Goal: Task Accomplishment & Management: Manage account settings

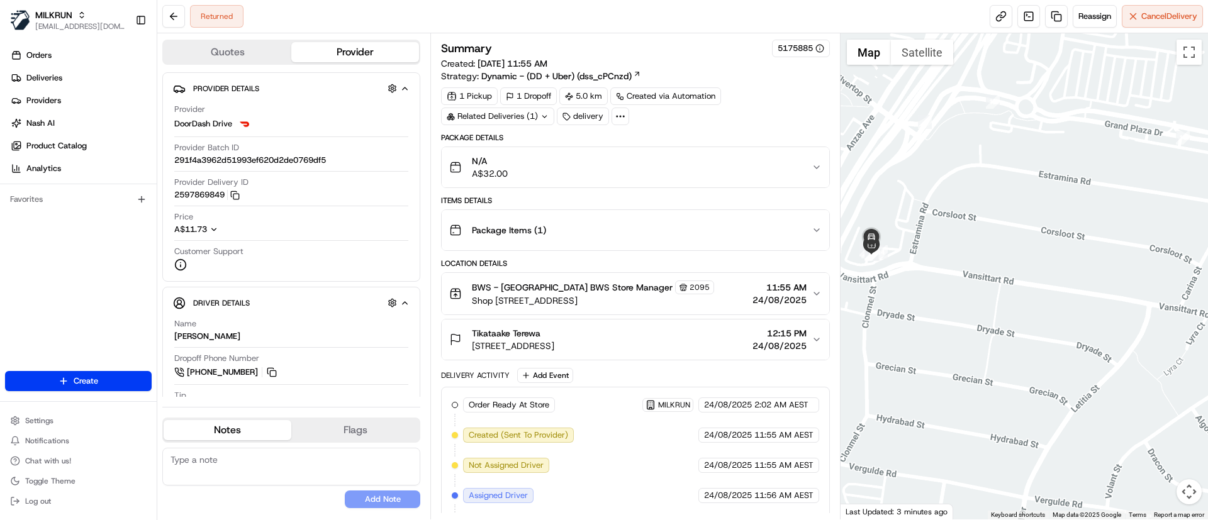
click at [569, 163] on div "N/A A$32.00" at bounding box center [630, 167] width 362 height 25
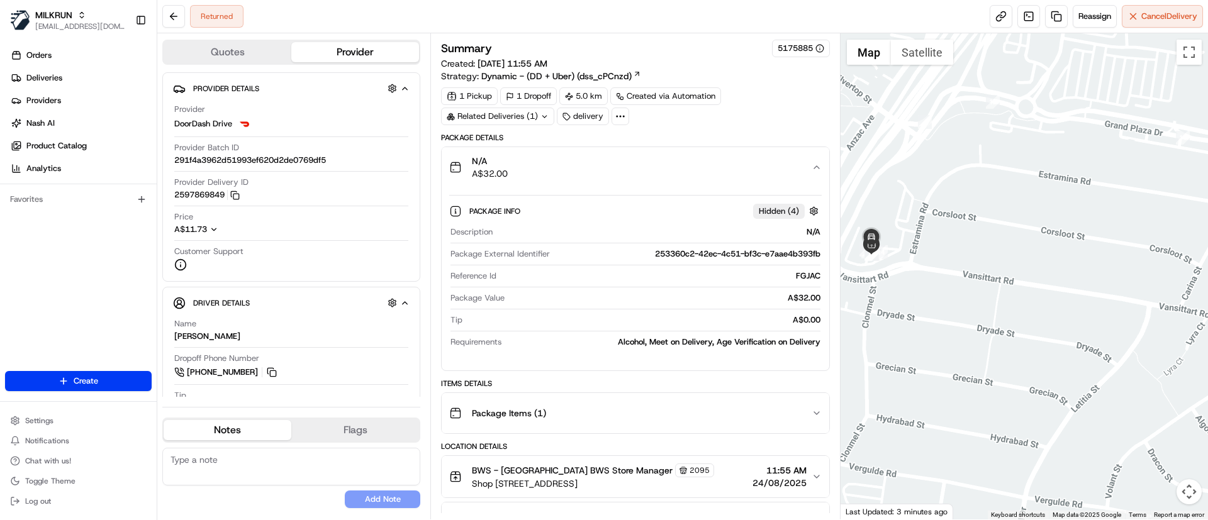
click at [569, 163] on div "N/A A$32.00" at bounding box center [630, 167] width 362 height 25
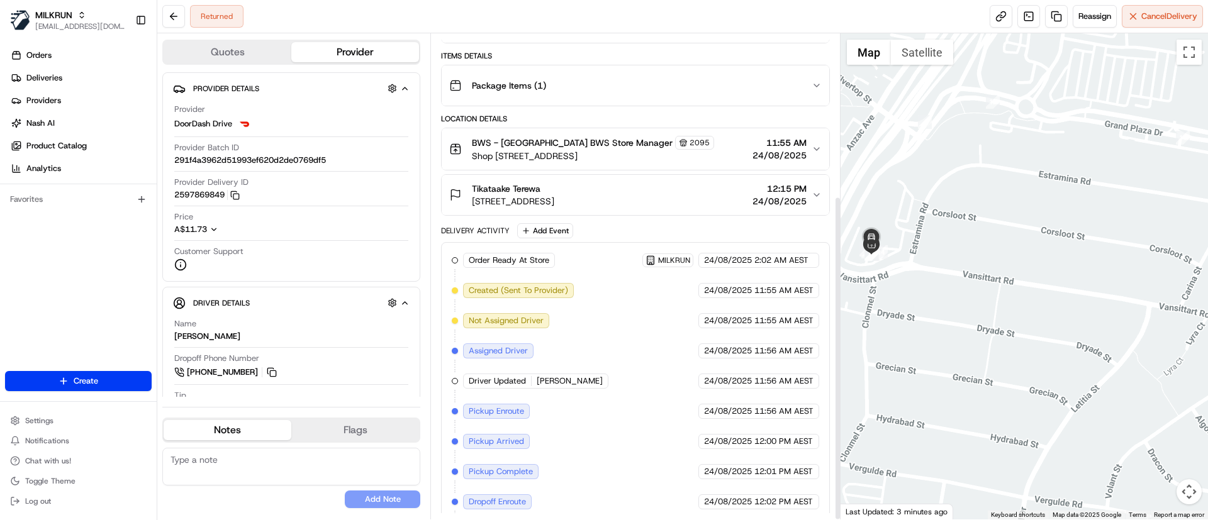
scroll to position [242, 0]
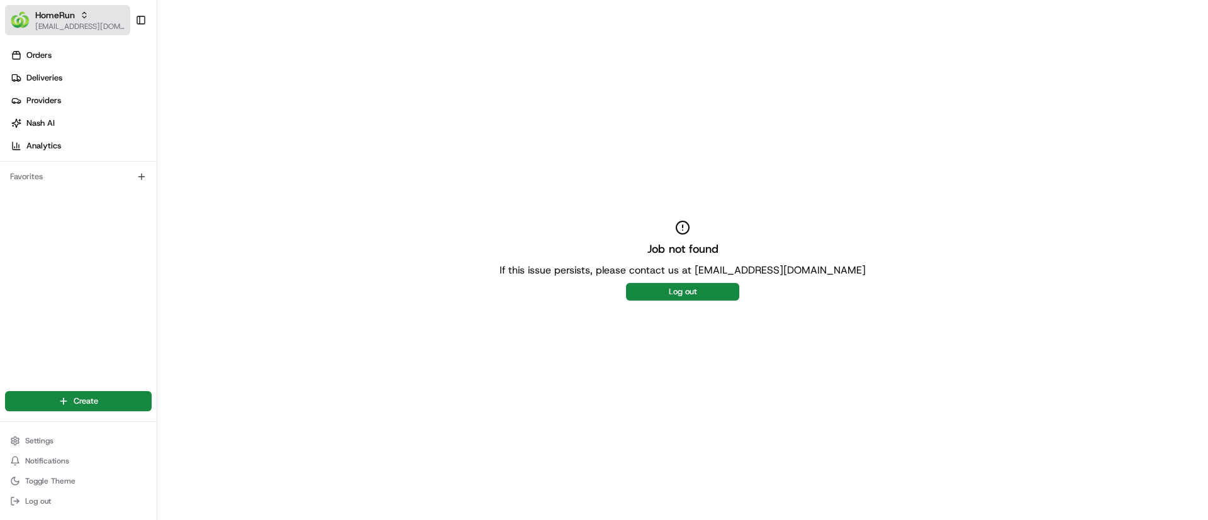
click at [86, 18] on icon "button" at bounding box center [84, 15] width 9 height 9
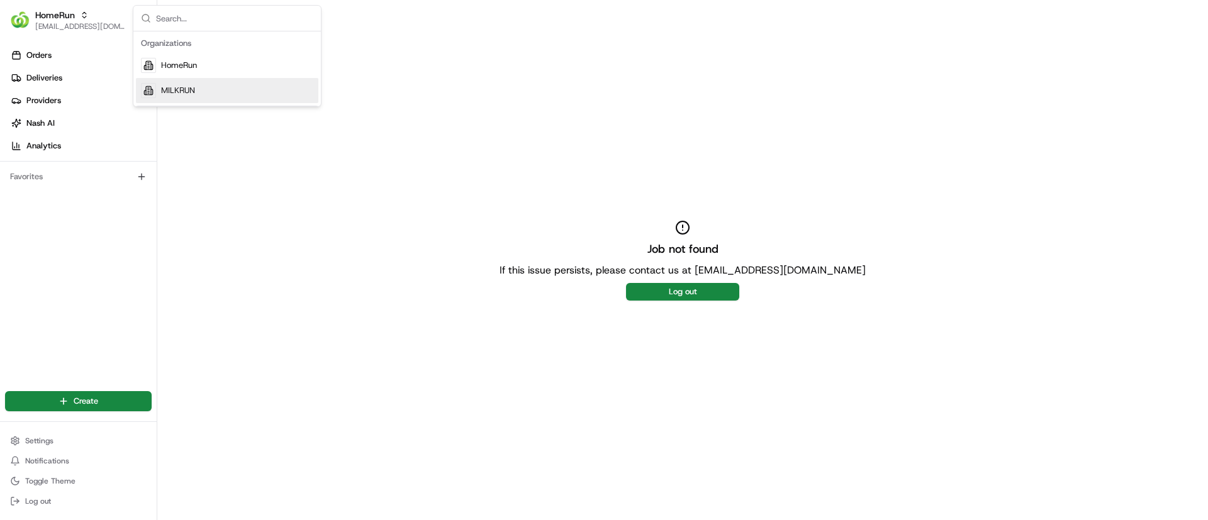
click at [174, 87] on span "MILKRUN" at bounding box center [178, 90] width 34 height 11
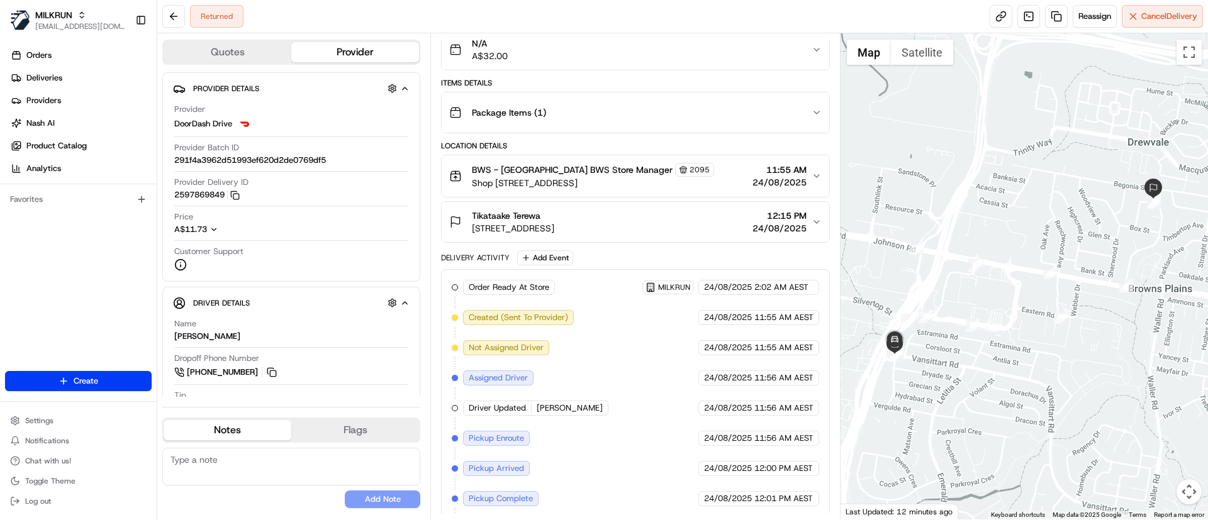
scroll to position [242, 0]
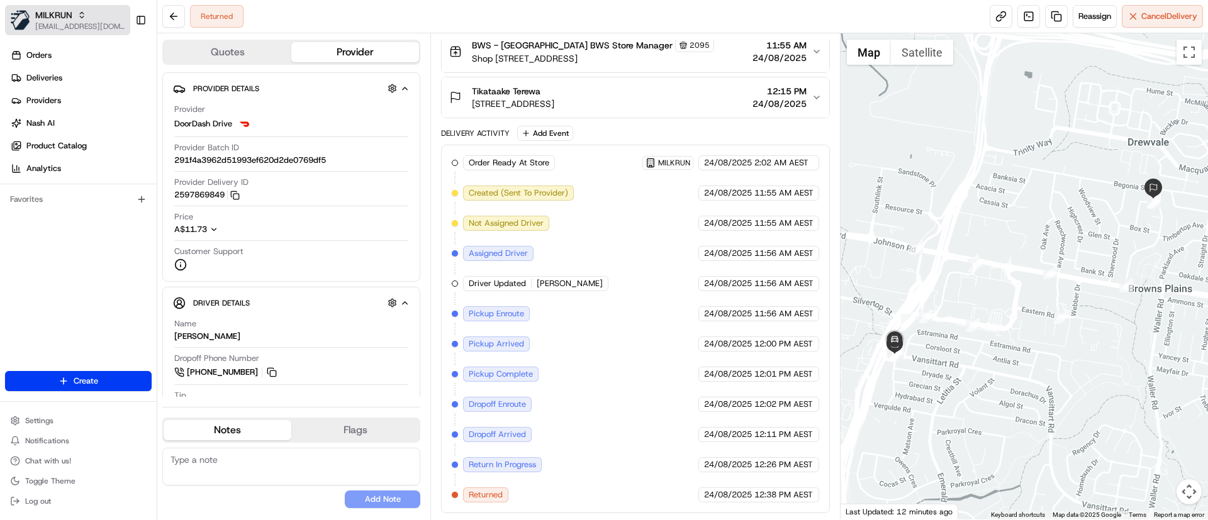
click at [42, 22] on span "[EMAIL_ADDRESS][DOMAIN_NAME]" at bounding box center [80, 26] width 90 height 10
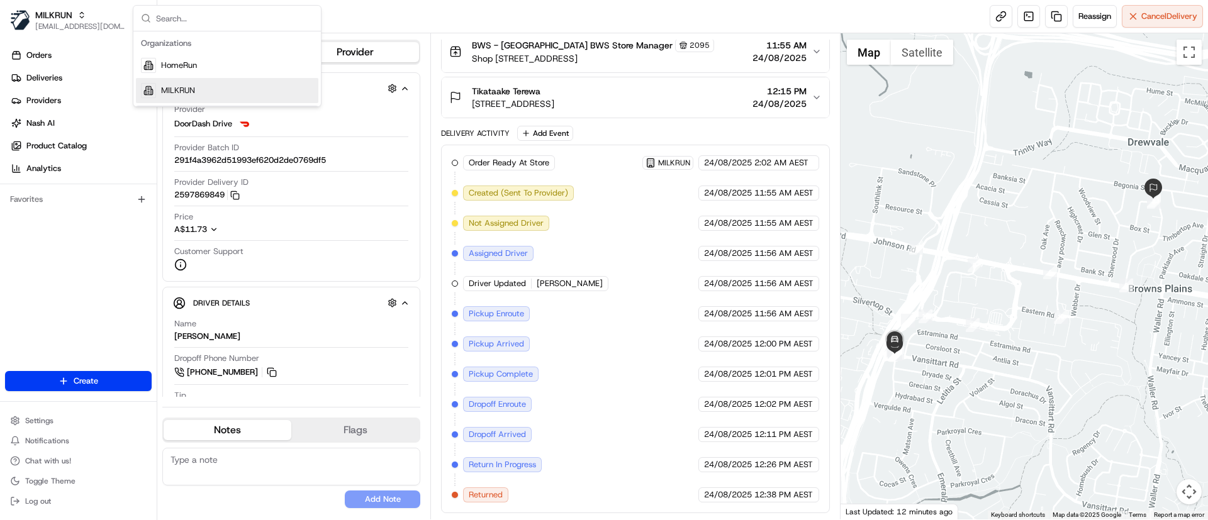
click at [198, 94] on div "MILKRUN" at bounding box center [227, 90] width 182 height 25
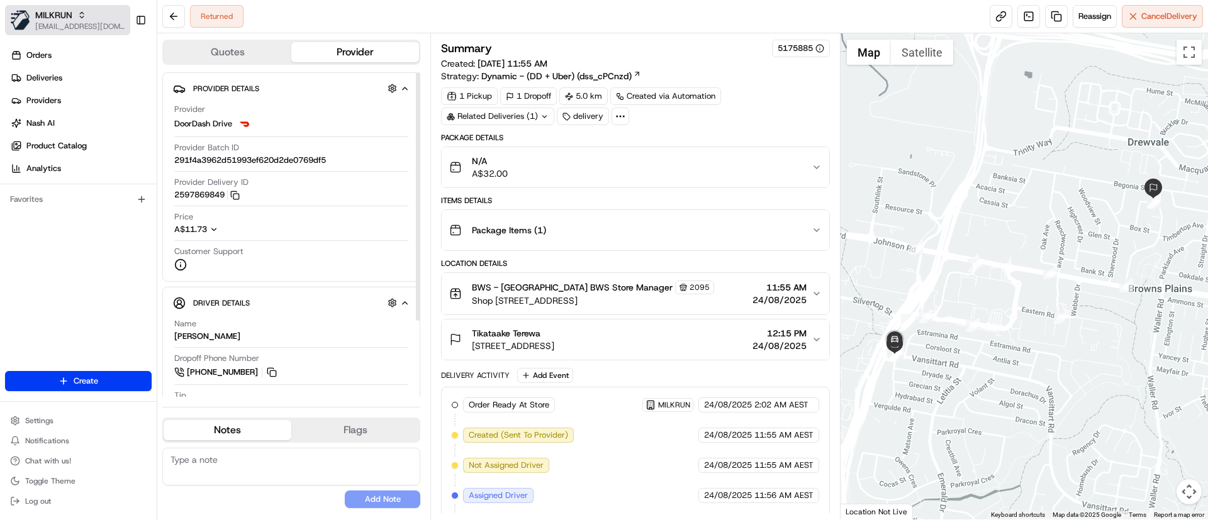
click at [84, 21] on span "[EMAIL_ADDRESS][DOMAIN_NAME]" at bounding box center [80, 26] width 90 height 10
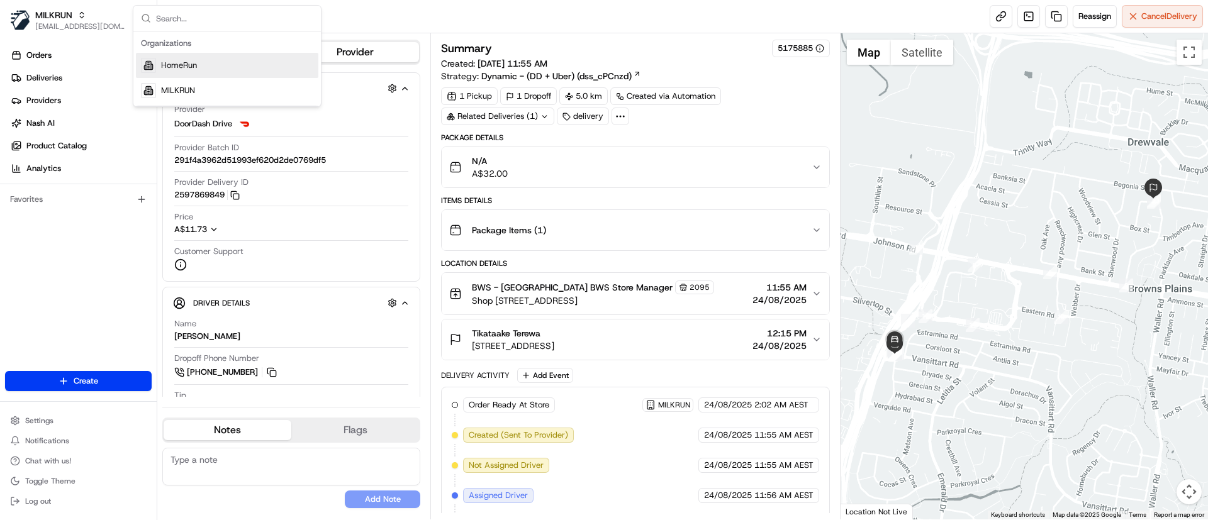
click at [160, 70] on div "HomeRun" at bounding box center [227, 65] width 182 height 25
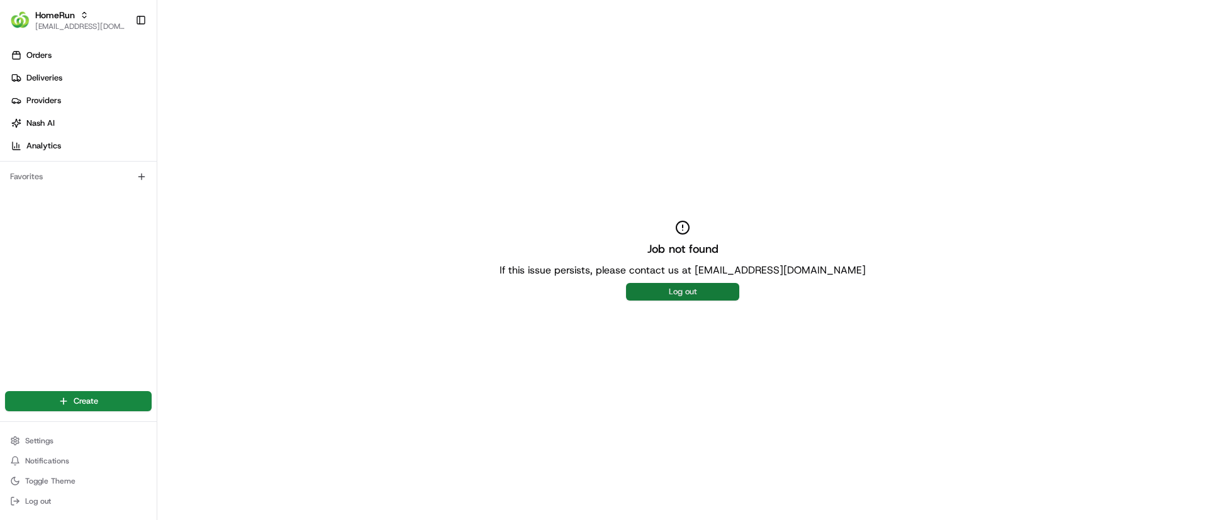
click at [674, 299] on button "Log out" at bounding box center [682, 292] width 113 height 18
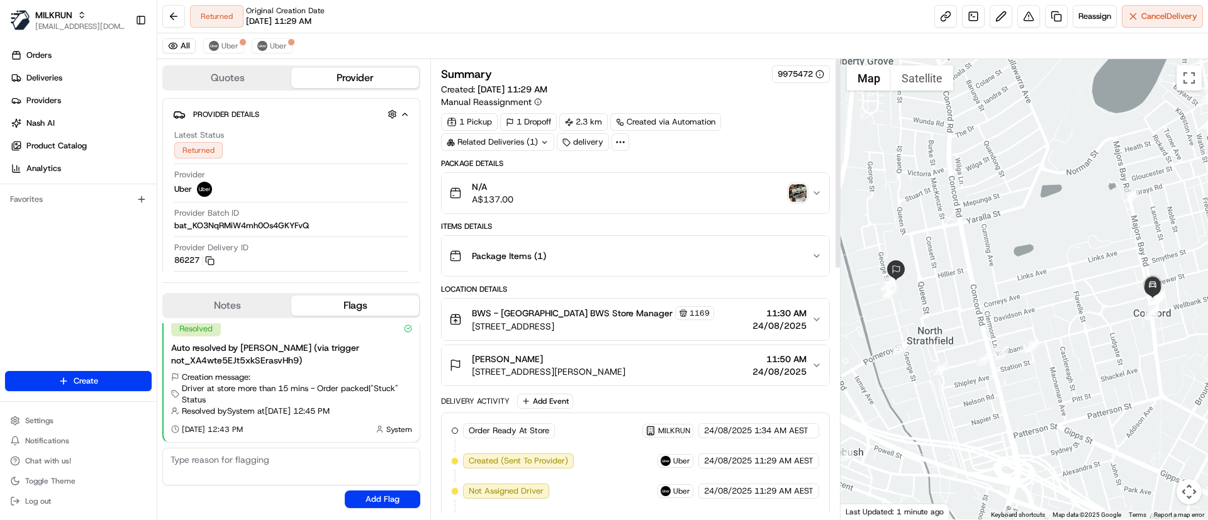
click at [797, 189] on img "button" at bounding box center [798, 193] width 18 height 18
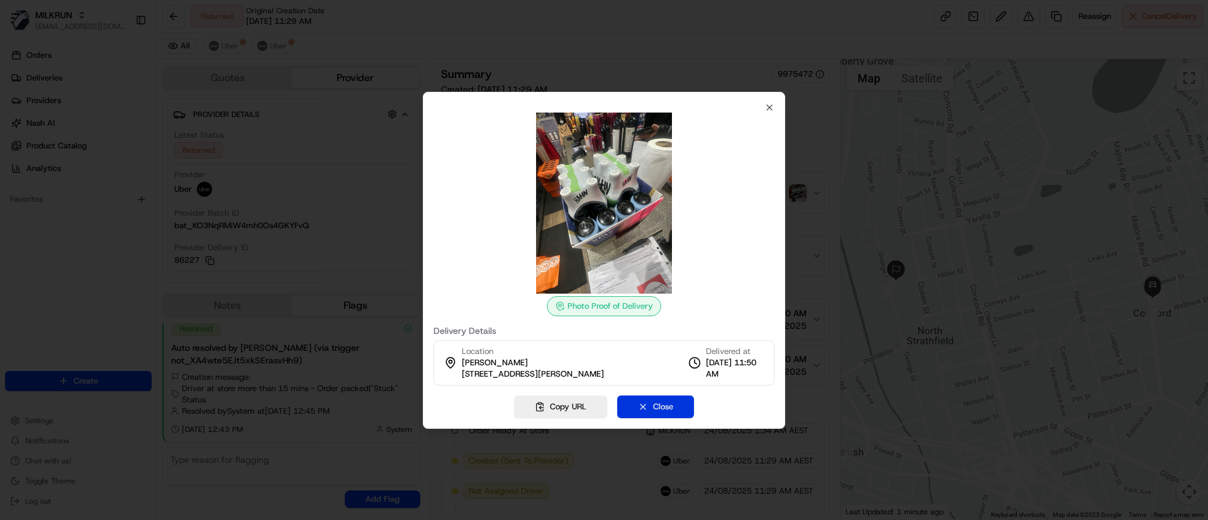
drag, startPoint x: 661, startPoint y: 408, endPoint x: 653, endPoint y: 408, distance: 8.2
click at [661, 408] on button "Close" at bounding box center [655, 407] width 77 height 23
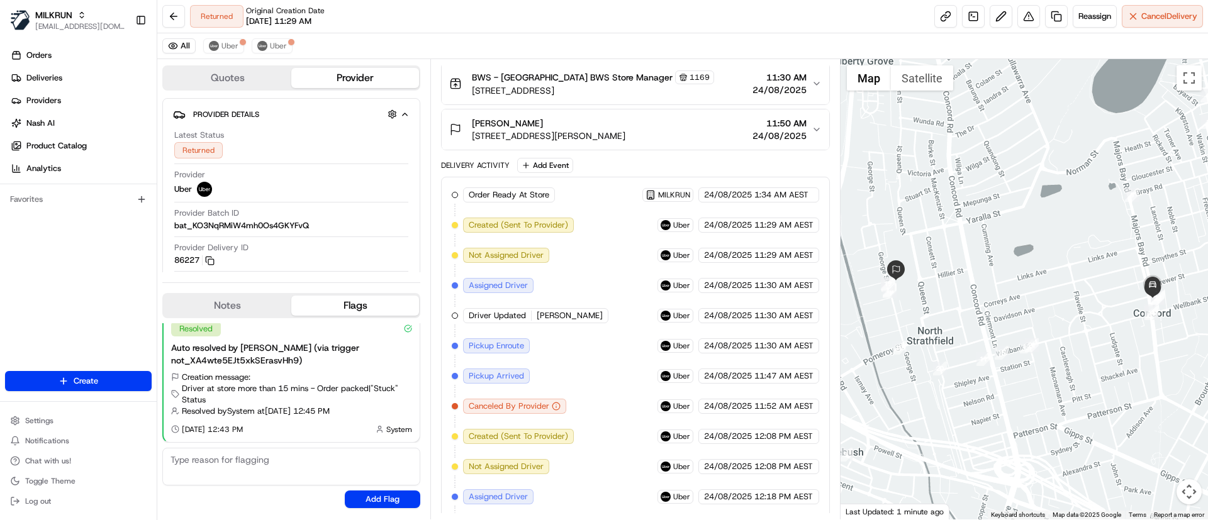
scroll to position [540, 0]
